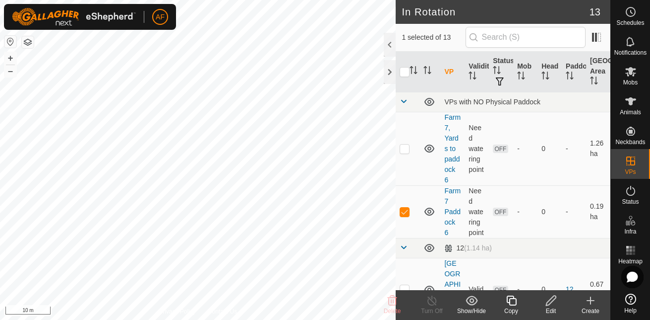
click at [554, 305] on icon at bounding box center [551, 300] width 12 height 12
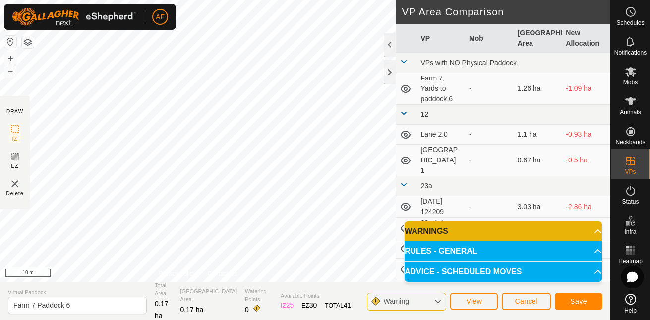
scroll to position [110, 0]
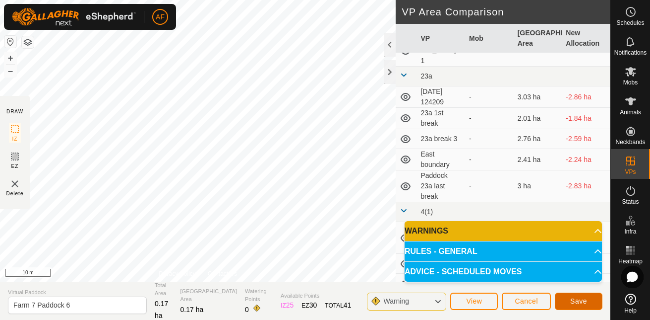
click at [582, 302] on span "Save" at bounding box center [579, 301] width 17 height 8
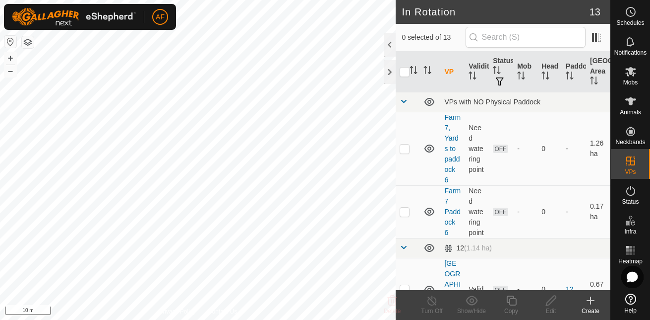
click at [226, 319] on html "AF Schedules Notifications Mobs Animals Neckbands VPs Status Infra Heatmap Help…" at bounding box center [325, 160] width 650 height 320
checkbox input "true"
click at [548, 302] on icon at bounding box center [551, 300] width 10 height 10
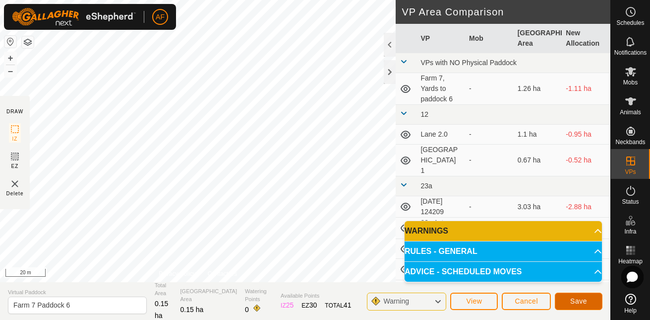
click at [577, 298] on span "Save" at bounding box center [579, 301] width 17 height 8
